Goal: Task Accomplishment & Management: Use online tool/utility

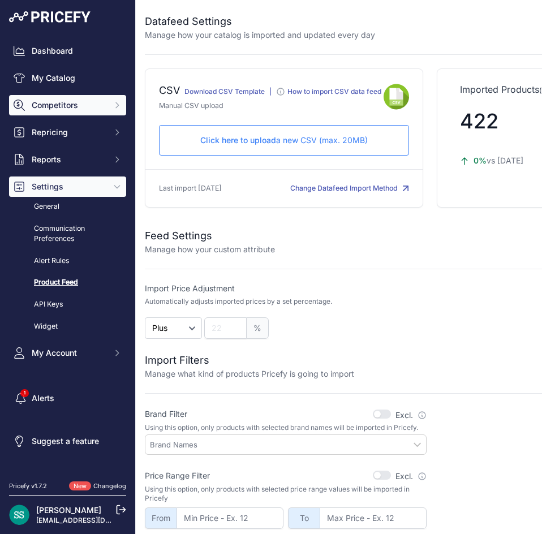
click at [64, 106] on span "Competitors" at bounding box center [69, 105] width 74 height 11
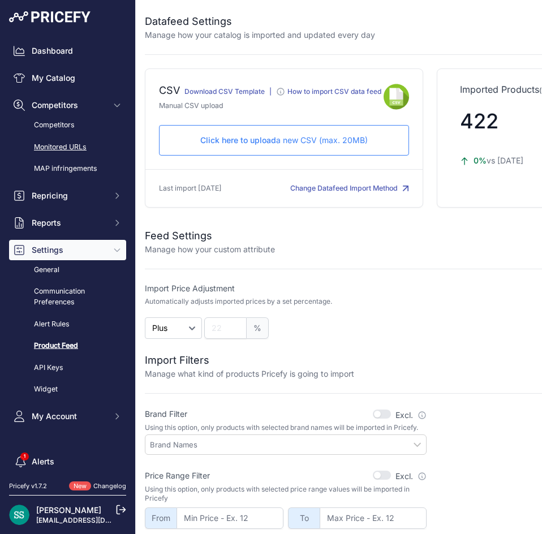
click at [65, 145] on link "Monitored URLs" at bounding box center [67, 147] width 117 height 20
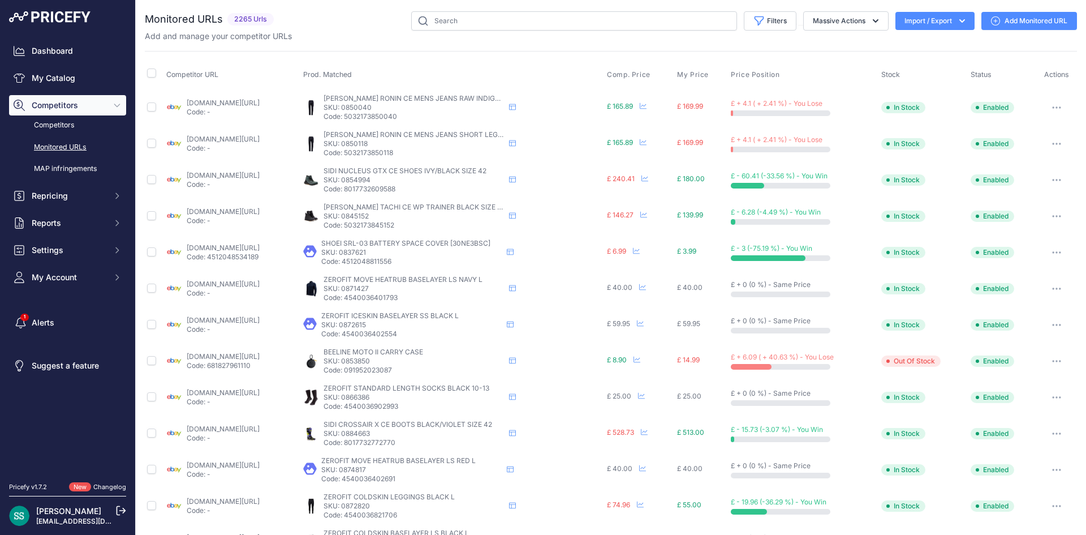
click at [541, 18] on icon "button" at bounding box center [962, 20] width 11 height 11
